Goal: Task Accomplishment & Management: Manage account settings

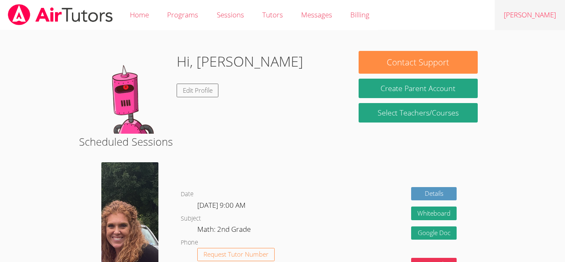
click at [531, 14] on link "[PERSON_NAME]" at bounding box center [530, 15] width 70 height 30
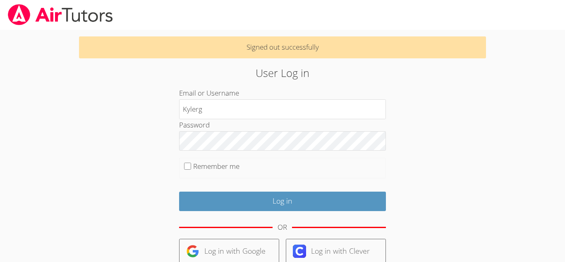
type input "Kylerg"
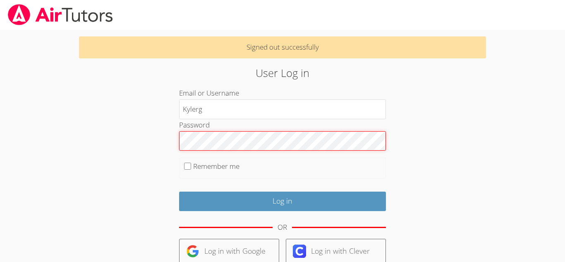
click at [179, 192] on input "Log in" at bounding box center [282, 201] width 207 height 19
